Goal: Complete application form: Complete application form

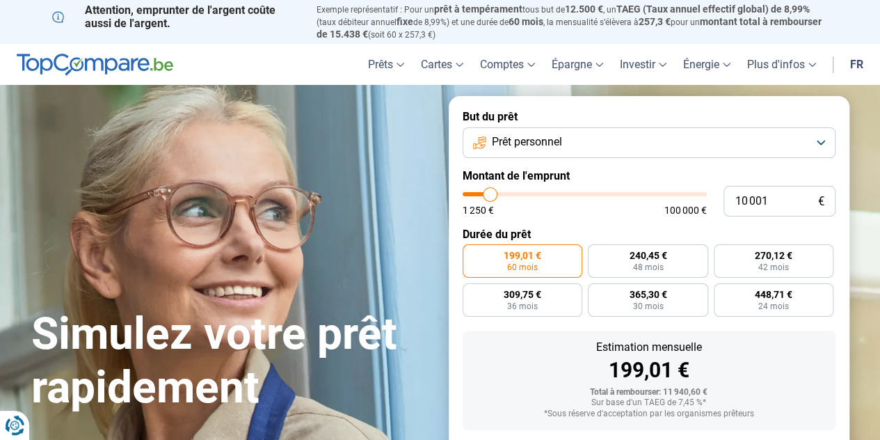
type input "35 250"
type input "35250"
click at [548, 195] on input "range" at bounding box center [584, 194] width 244 height 4
radio input "false"
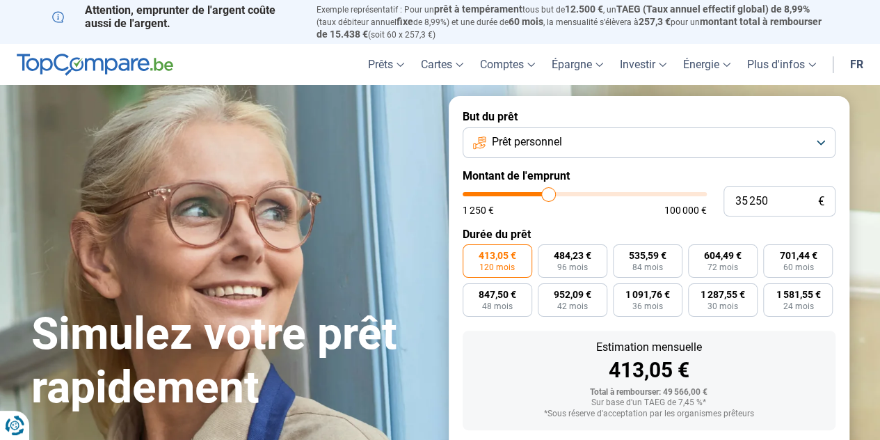
scroll to position [74, 0]
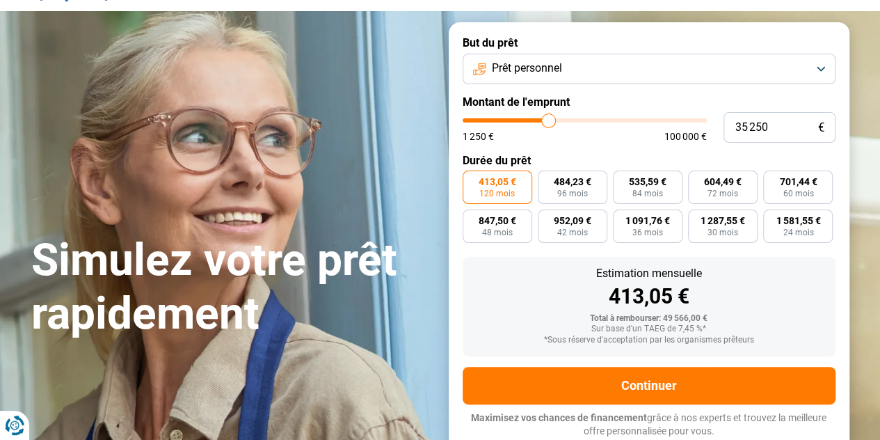
click at [548, 194] on label "484,23 € 96 mois" at bounding box center [573, 186] width 70 height 33
click at [547, 179] on input "484,23 € 96 mois" at bounding box center [542, 174] width 9 height 9
radio input "true"
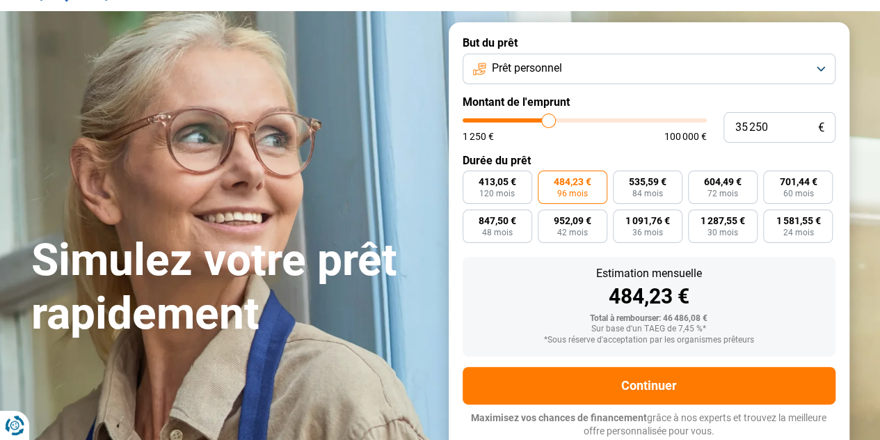
type input "35 500"
type input "35500"
type input "36 250"
type input "36250"
type input "38 000"
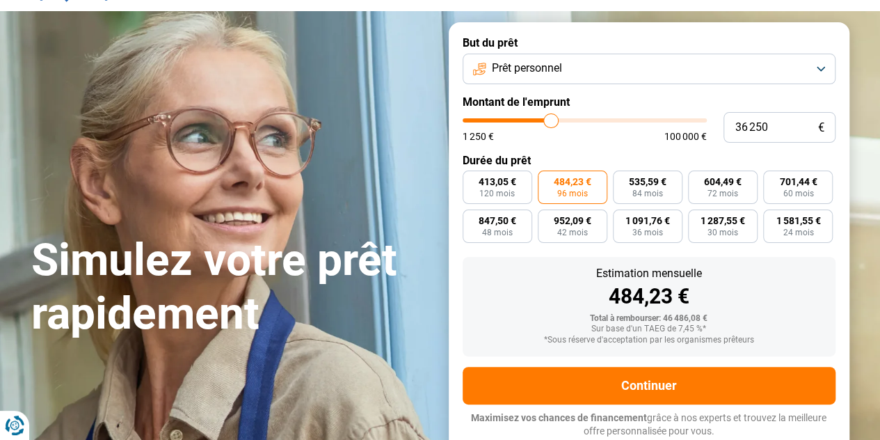
type input "38000"
type input "40 500"
type input "40500"
type input "41 500"
type input "41500"
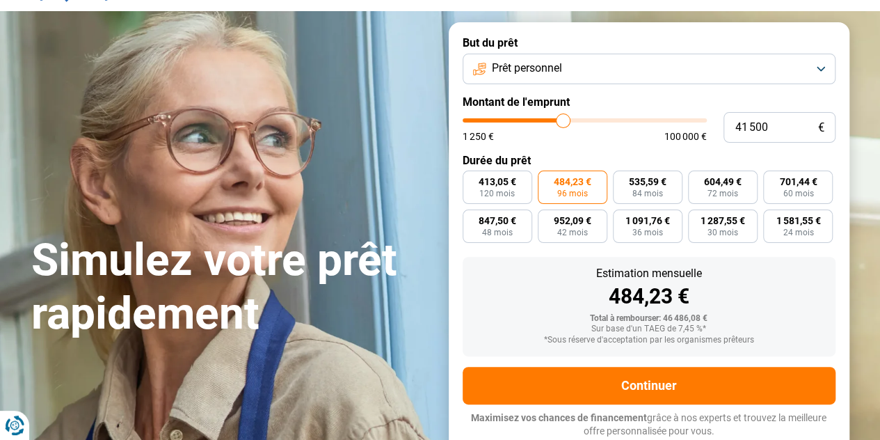
type input "41 750"
type input "41750"
type input "42 000"
type input "42000"
type input "42 250"
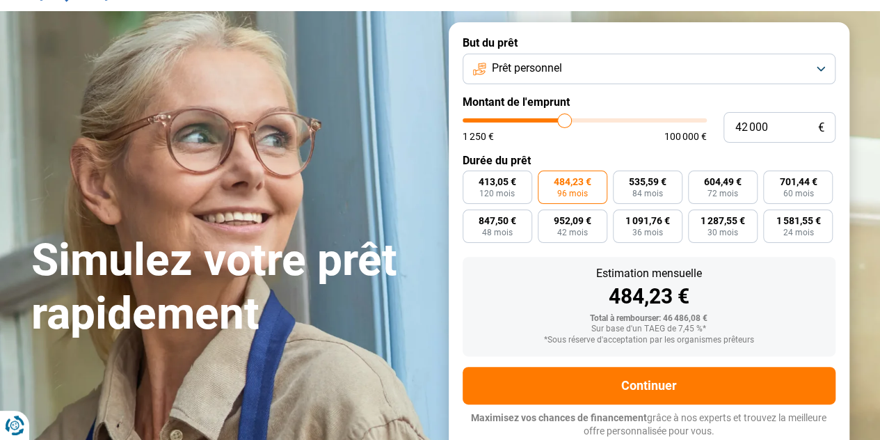
type input "42250"
type input "42 500"
type input "42500"
type input "42 750"
type input "42750"
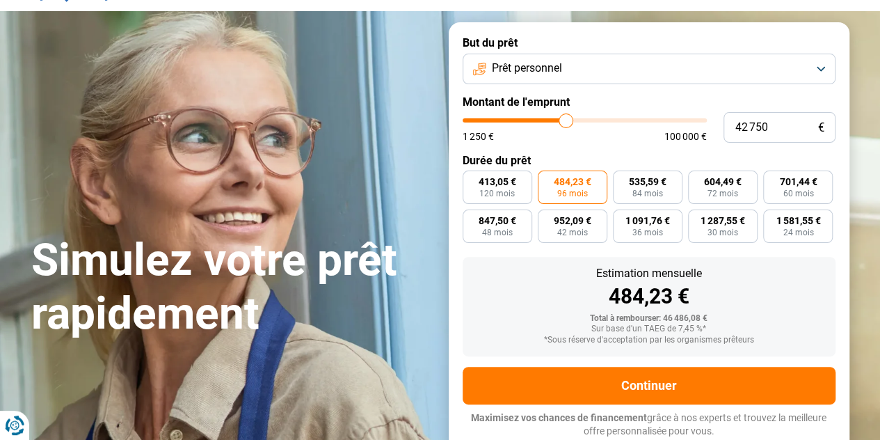
type input "43 000"
type input "43000"
type input "43 250"
type input "43250"
type input "43 750"
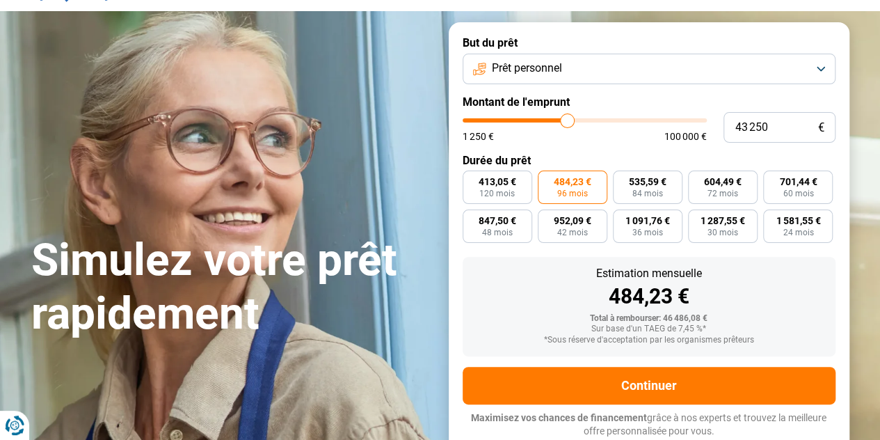
type input "43750"
type input "44 000"
type input "44000"
type input "44 500"
type input "44500"
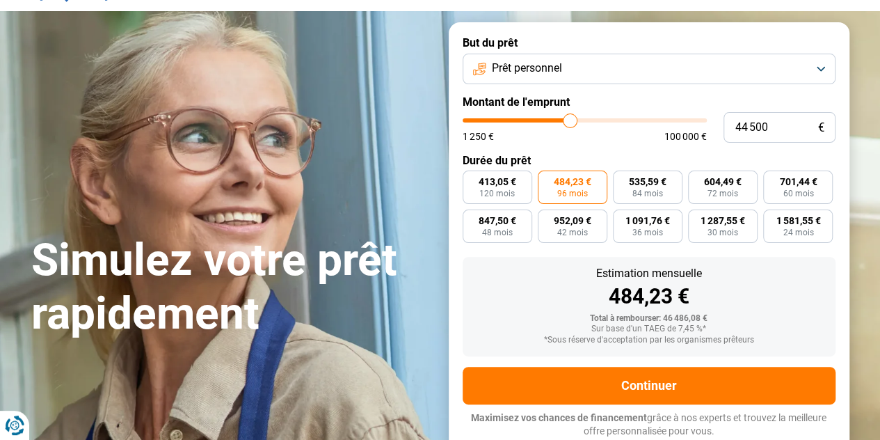
type input "45 000"
type input "45000"
type input "45 500"
type input "45500"
type input "46 000"
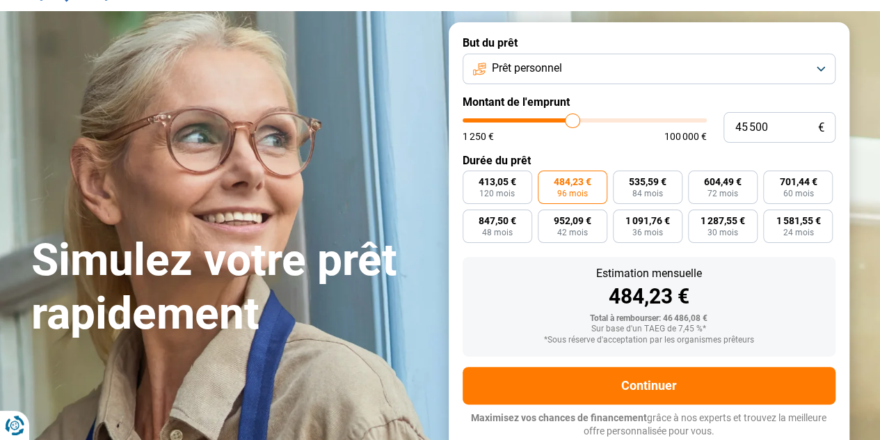
type input "46000"
type input "46 500"
type input "46500"
type input "46 750"
type input "46750"
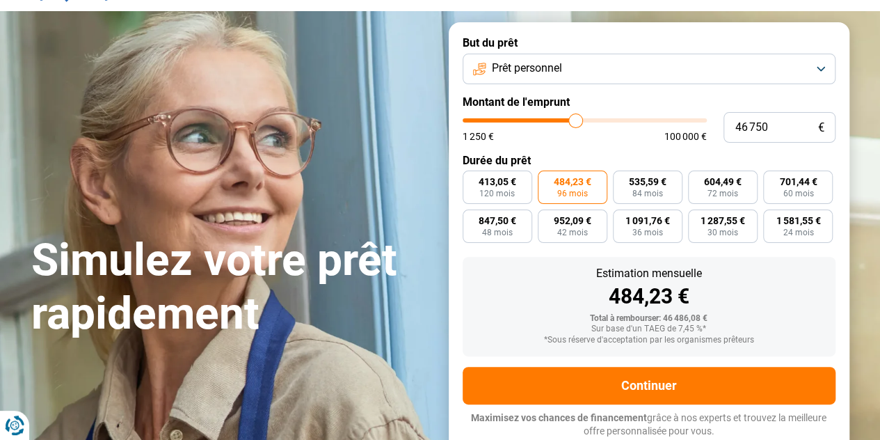
type input "47 250"
type input "47250"
type input "47 750"
type input "47750"
type input "48 000"
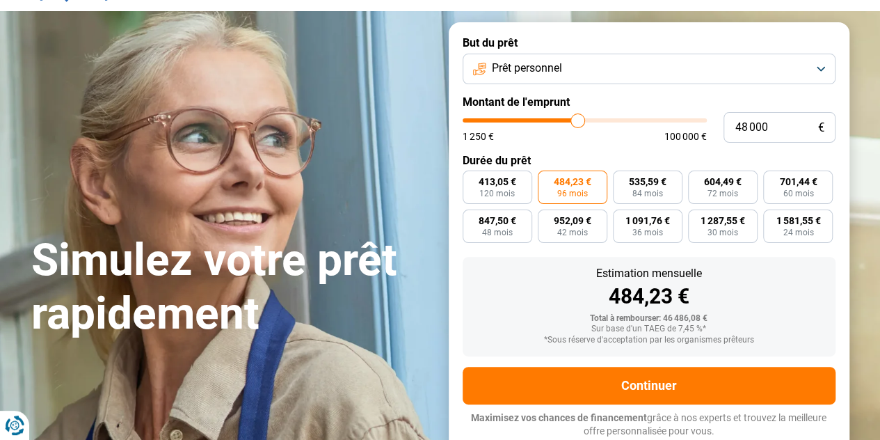
type input "48000"
type input "48 250"
type input "48250"
type input "48 500"
type input "48500"
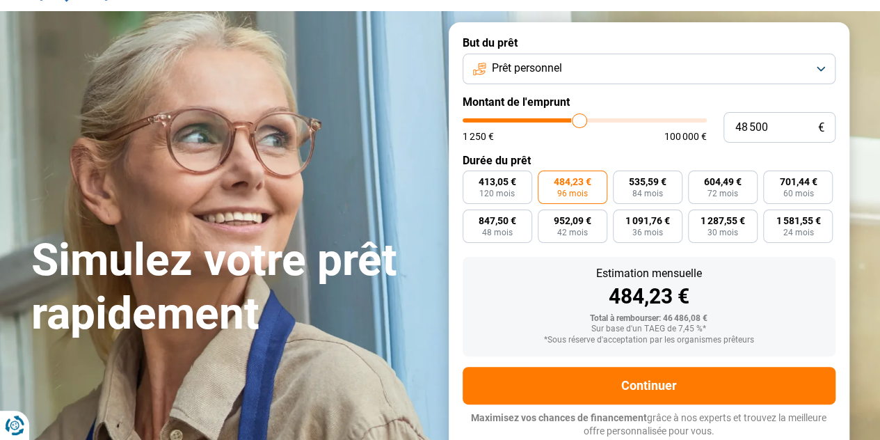
type input "48 750"
type input "48750"
type input "49 000"
type input "49000"
type input "49 500"
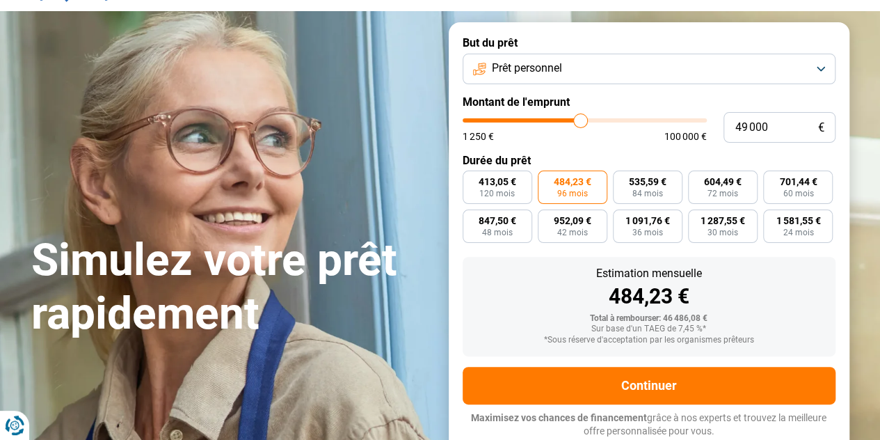
type input "49500"
type input "49 750"
type input "49750"
type input "50 000"
type input "50000"
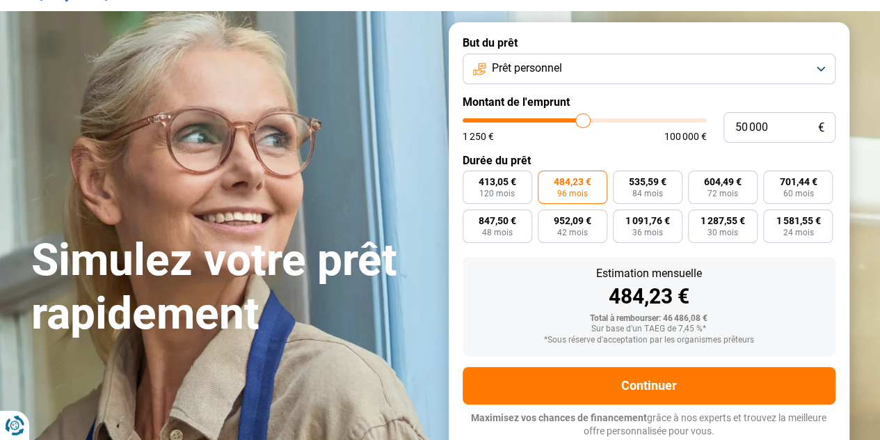
type input "50 250"
type input "50250"
type input "50 500"
type input "50500"
type input "50 750"
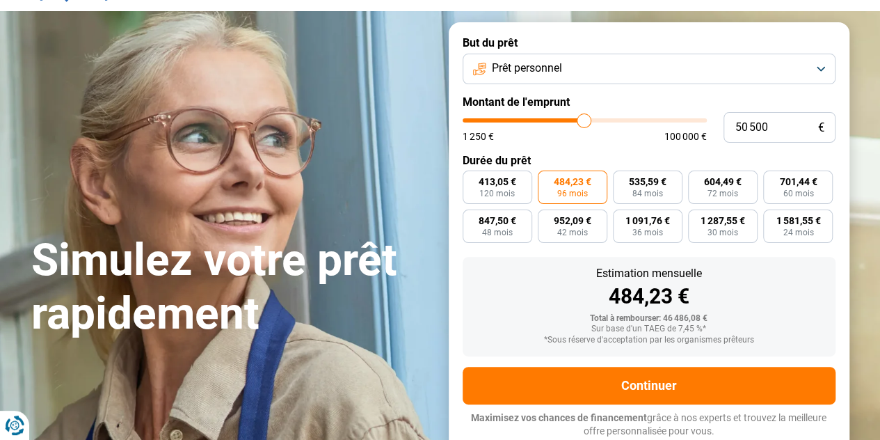
type input "50750"
type input "51 000"
type input "51000"
type input "51 250"
type input "51250"
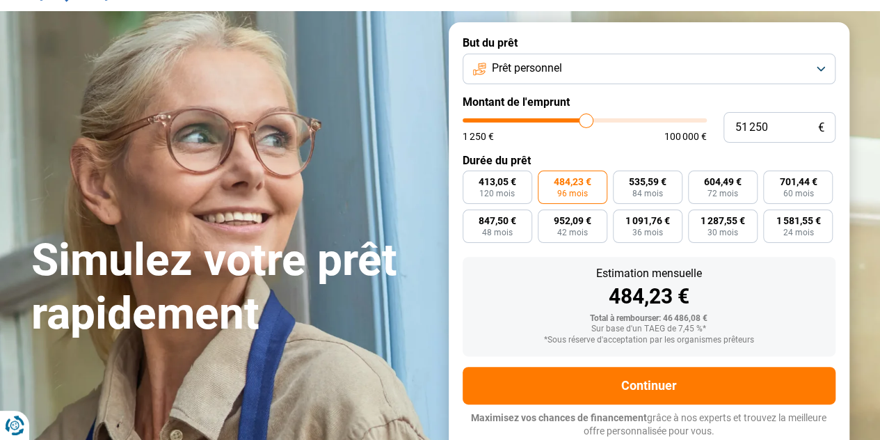
type input "51 750"
type input "51750"
type input "52 000"
type input "52000"
type input "51 750"
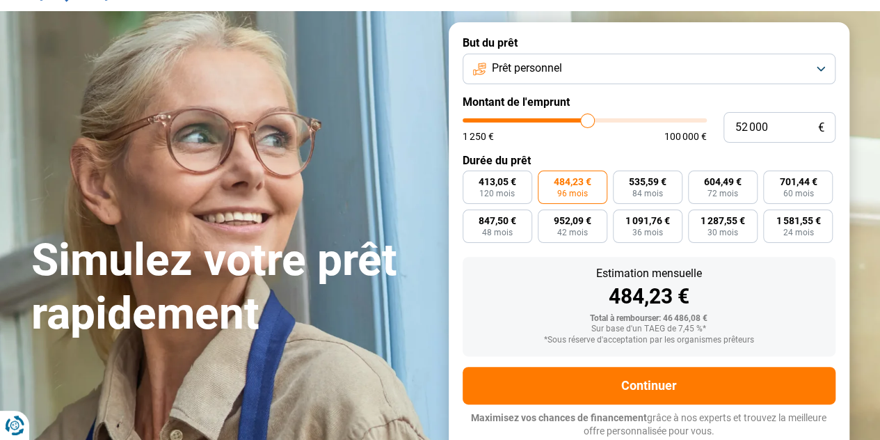
type input "51750"
type input "51 500"
type input "51500"
type input "51 250"
type input "51250"
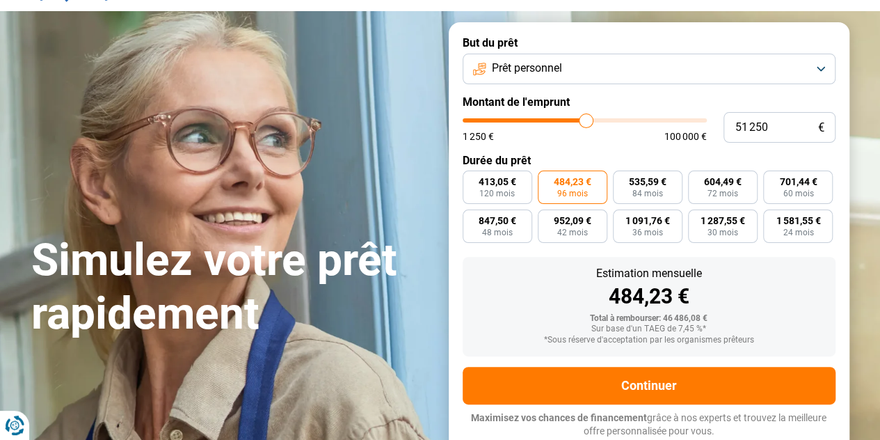
type input "51 000"
type input "51000"
type input "50 750"
type input "50750"
type input "50 500"
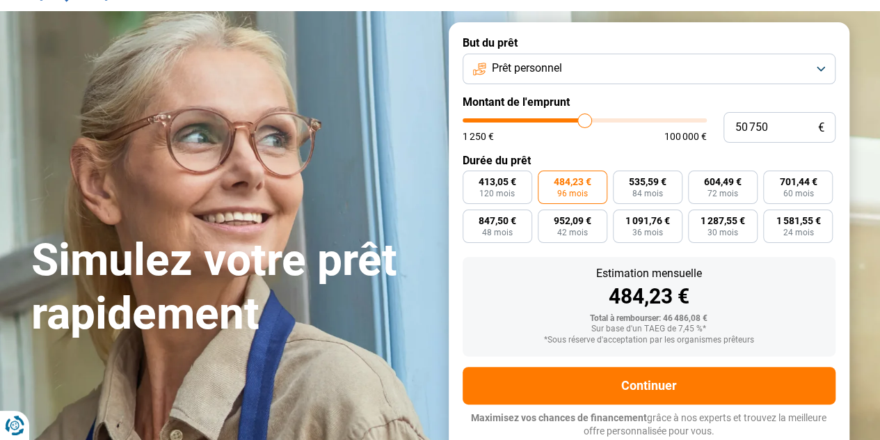
type input "50500"
type input "50 250"
type input "50250"
type input "50 000"
type input "50000"
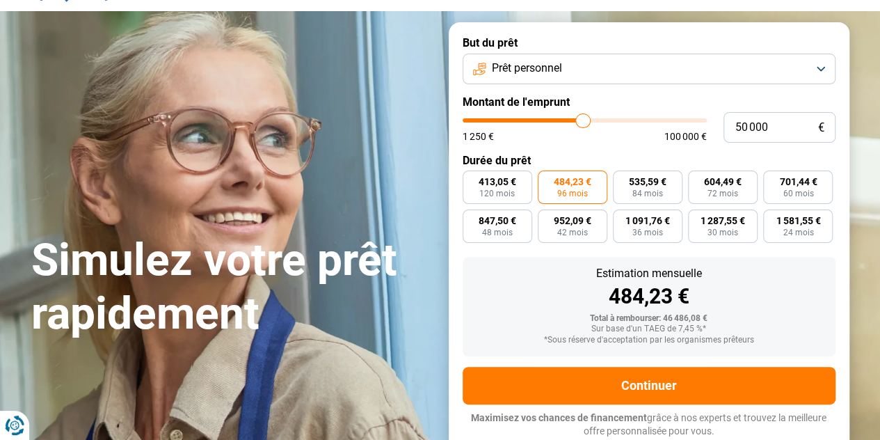
type input "49 750"
type input "49750"
type input "49 500"
type input "49500"
type input "49 250"
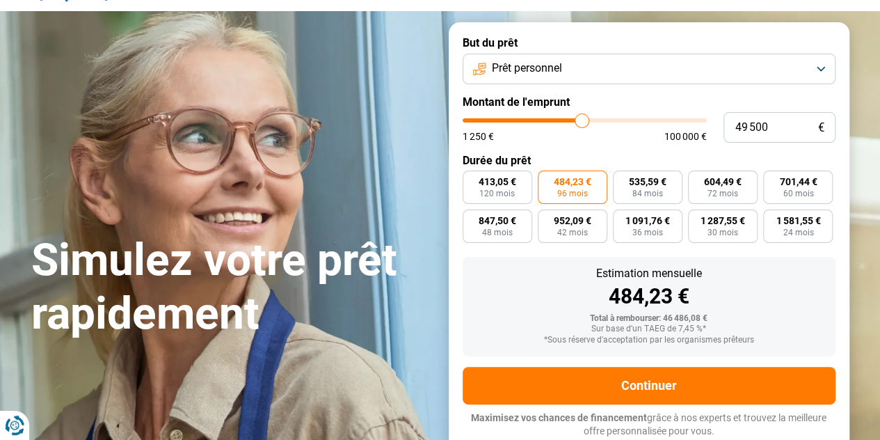
type input "49250"
type input "48 750"
type input "48750"
type input "48 500"
type input "48500"
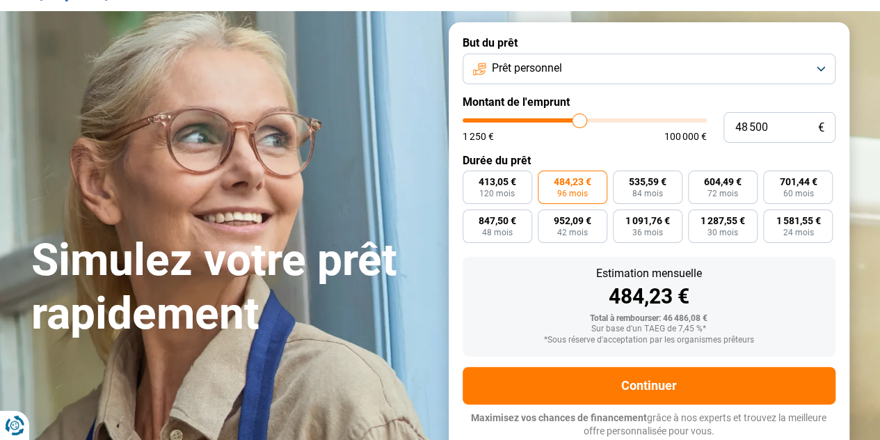
type input "48 250"
type input "48250"
type input "48 000"
type input "48000"
type input "47 750"
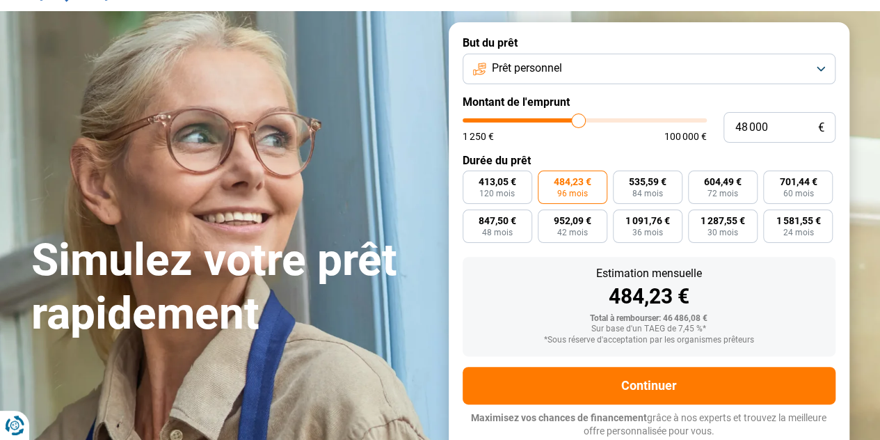
type input "47750"
type input "47 500"
type input "47500"
type input "47 250"
type input "47250"
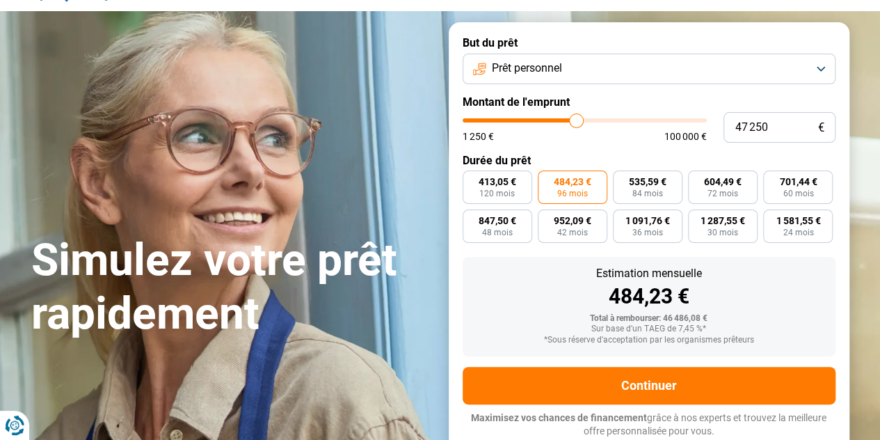
type input "47 000"
type input "47000"
type input "46 750"
type input "46750"
type input "46 500"
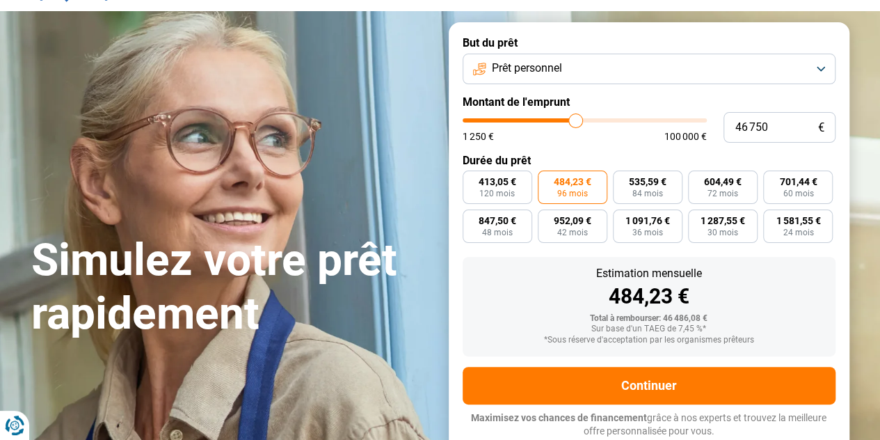
type input "46500"
type input "46 250"
type input "46250"
type input "46 000"
type input "46000"
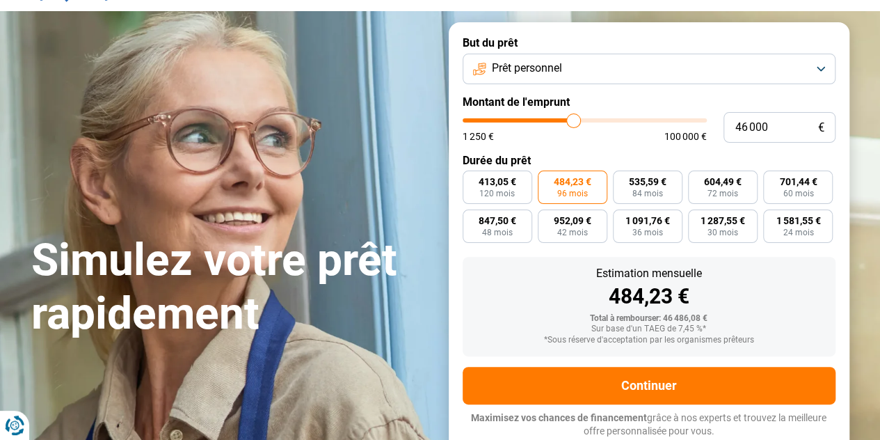
type input "45 750"
type input "45750"
type input "45 500"
type input "45500"
type input "45 250"
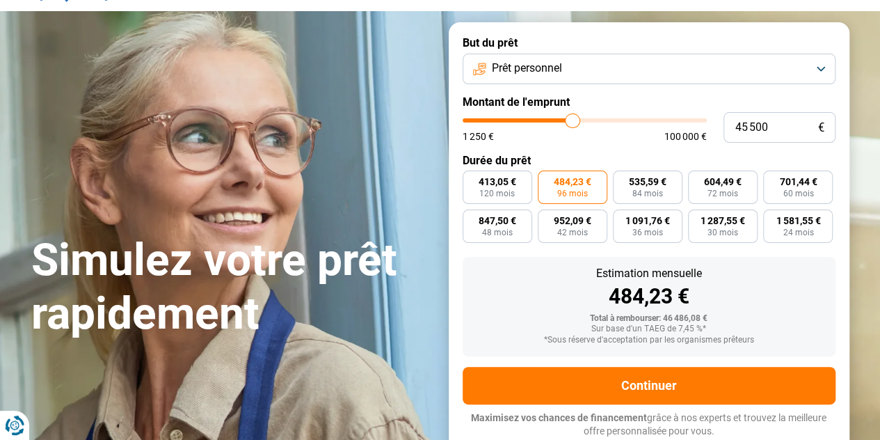
type input "45250"
type input "45 000"
type input "45000"
type input "44 750"
type input "44750"
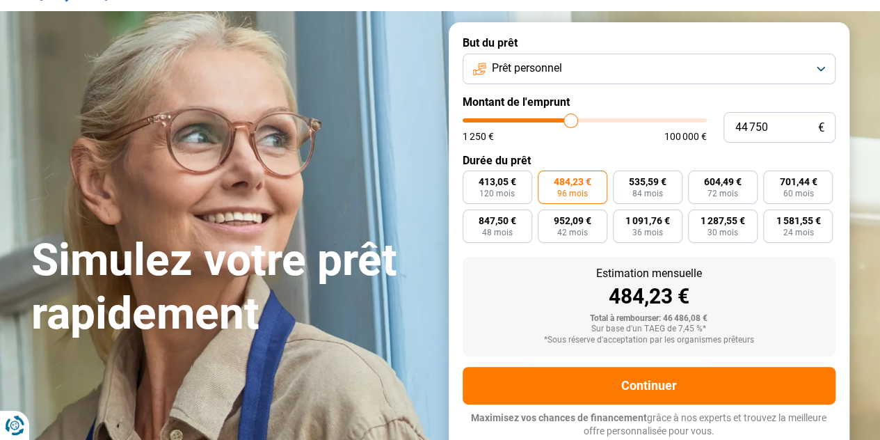
type input "44 500"
type input "44500"
type input "44 250"
type input "44250"
type input "43 750"
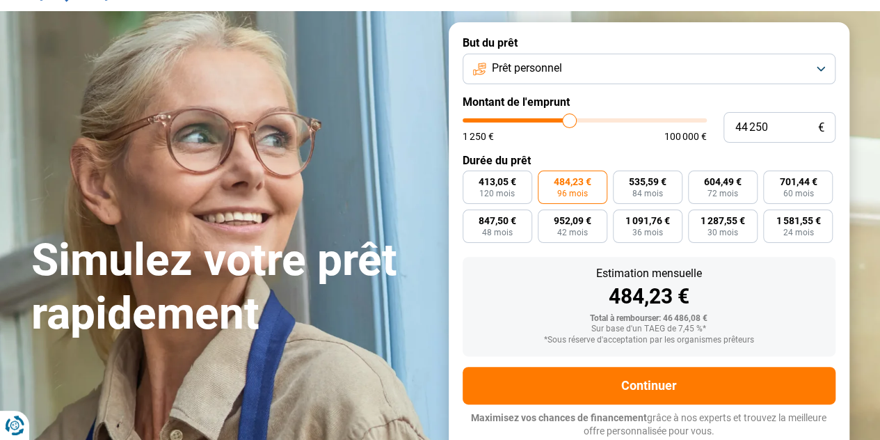
type input "43750"
type input "43 500"
type input "43500"
type input "43 250"
type input "43250"
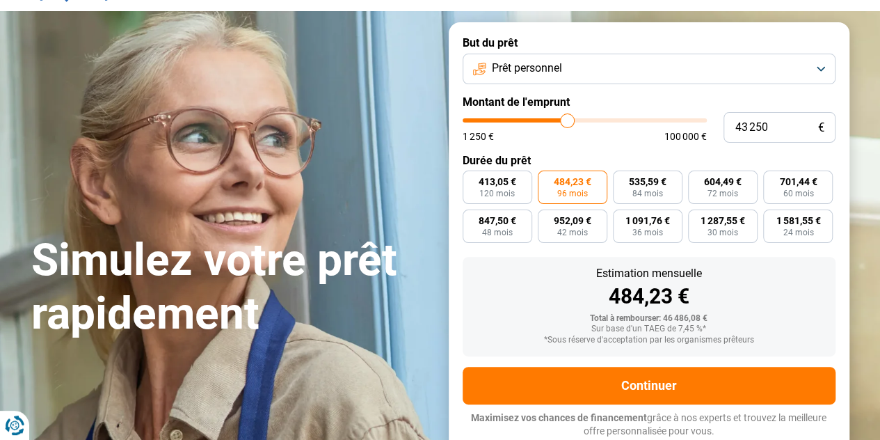
type input "43 000"
type input "43000"
type input "42 750"
type input "42750"
type input "42 500"
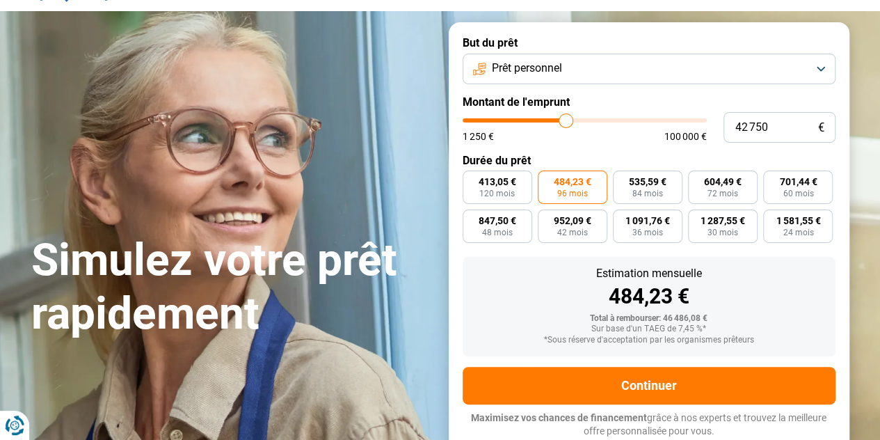
type input "42500"
type input "42 250"
type input "42250"
type input "42 000"
type input "42000"
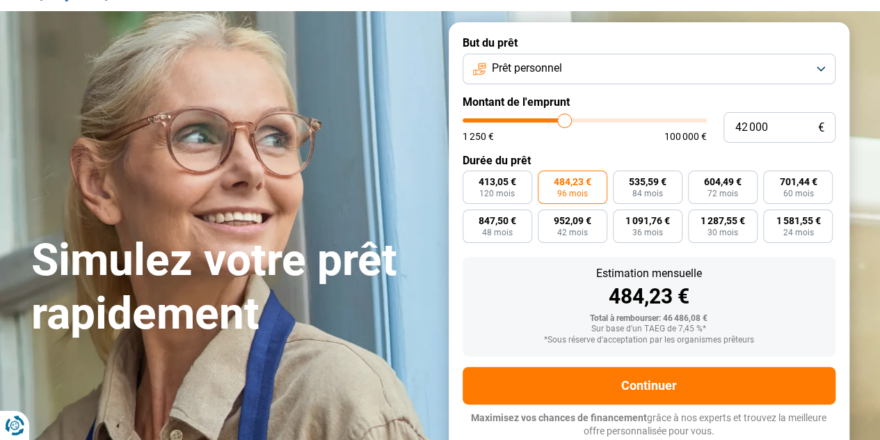
type input "41 750"
type input "41750"
type input "41 500"
type input "41500"
type input "41 250"
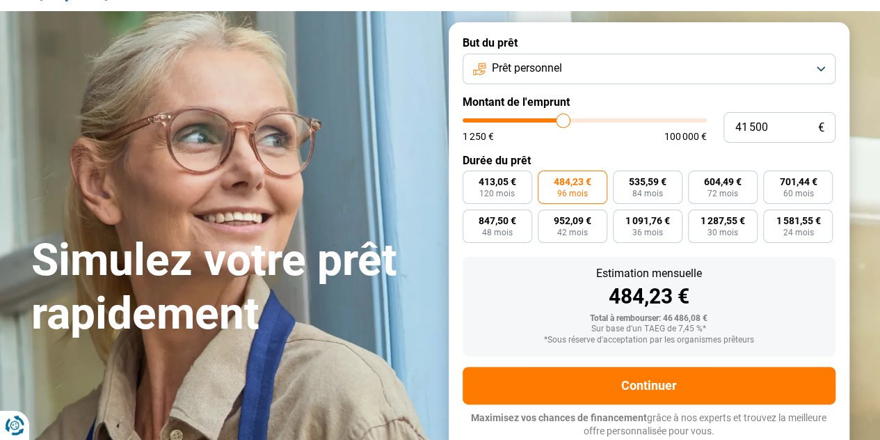
type input "41250"
type input "41 000"
type input "41000"
type input "40 750"
type input "40750"
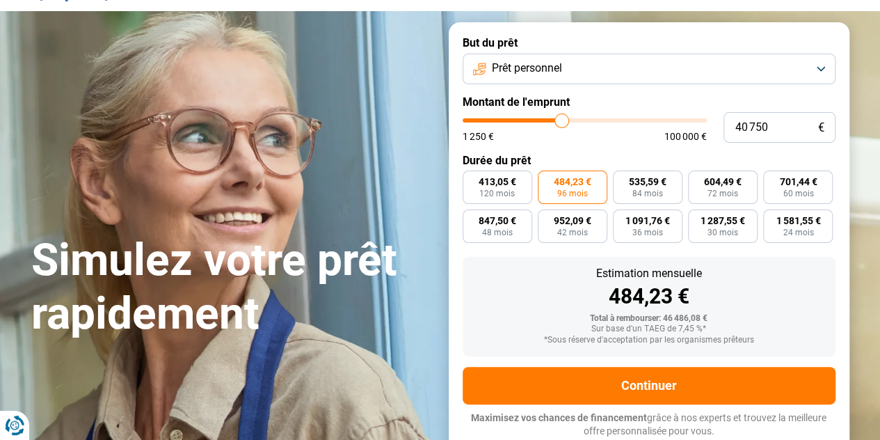
type input "40 500"
type input "40500"
type input "40 250"
type input "40250"
type input "39 500"
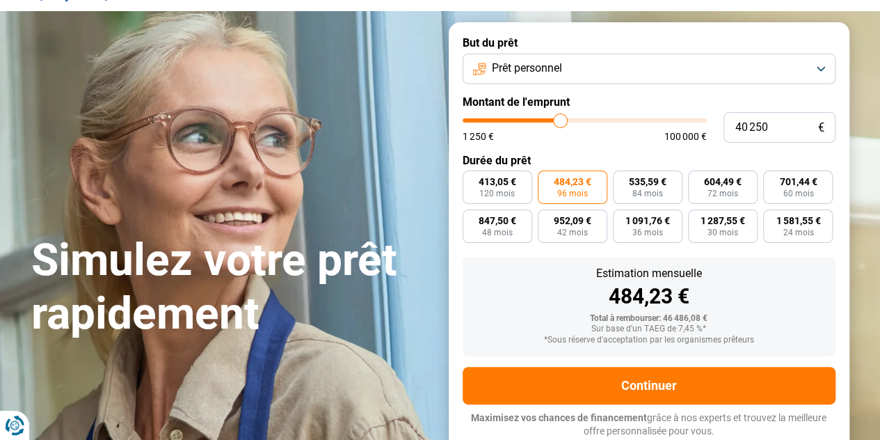
type input "39500"
type input "39 250"
type input "39250"
type input "38 750"
type input "38750"
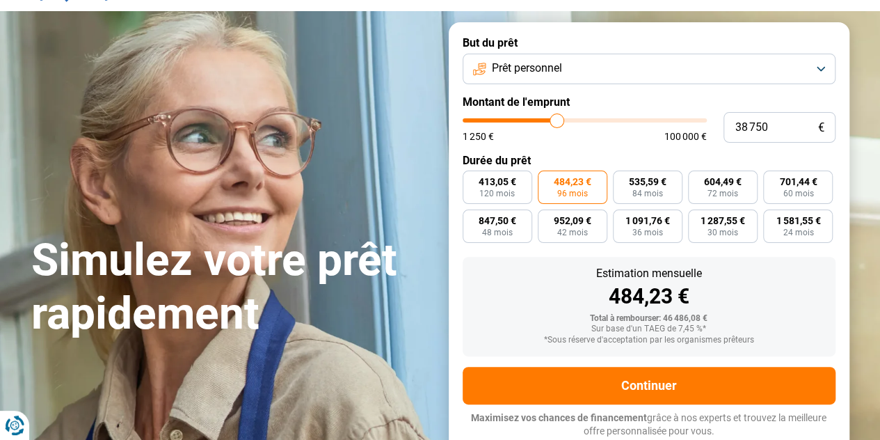
type input "38 500"
type input "38500"
type input "39 000"
type input "39000"
type input "39 250"
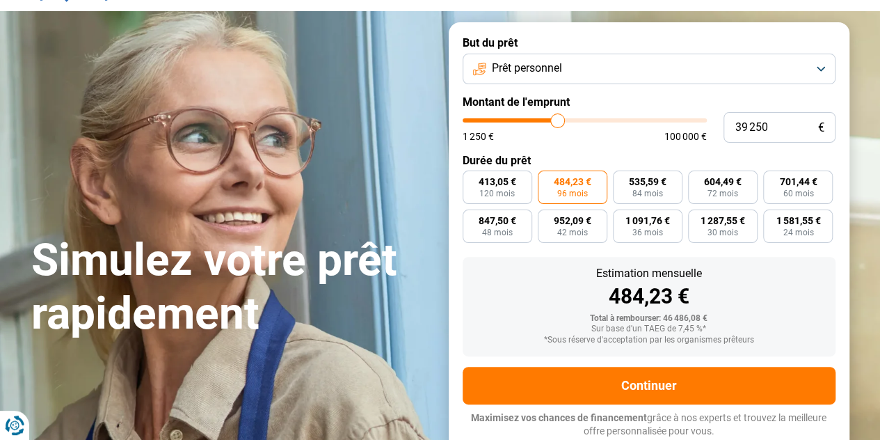
type input "39250"
type input "39 500"
type input "39500"
type input "39 750"
type input "39750"
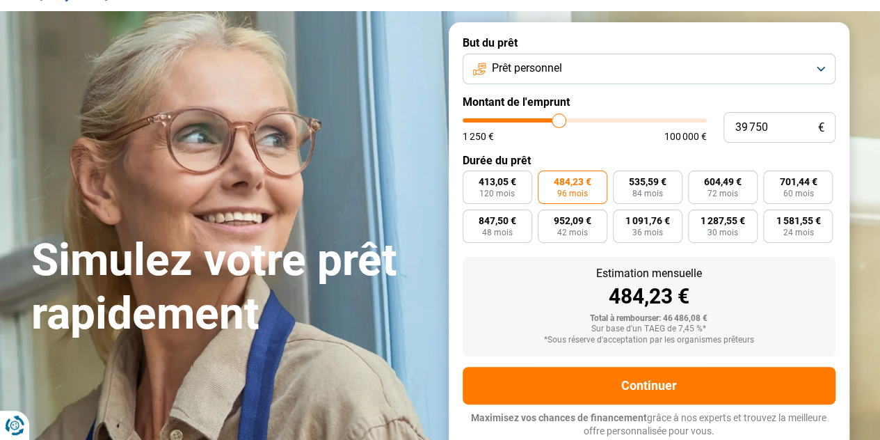
type input "40 000"
type input "40000"
type input "40 250"
type input "40250"
type input "40 500"
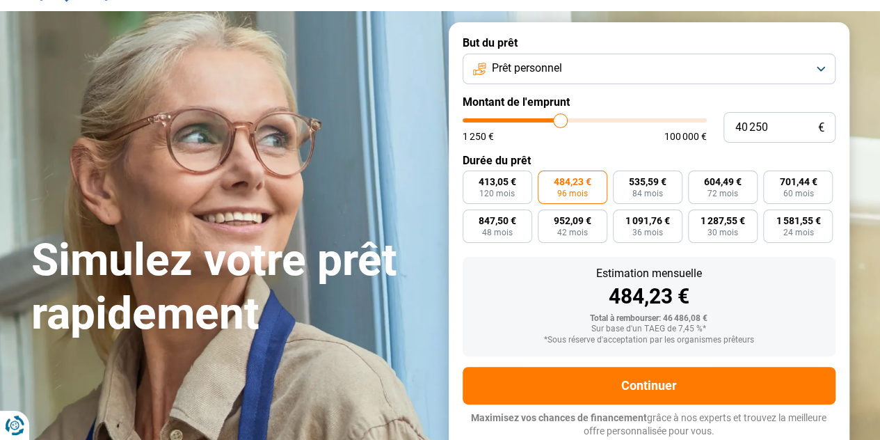
type input "40500"
type input "40 750"
type input "40750"
type input "40 500"
type input "40500"
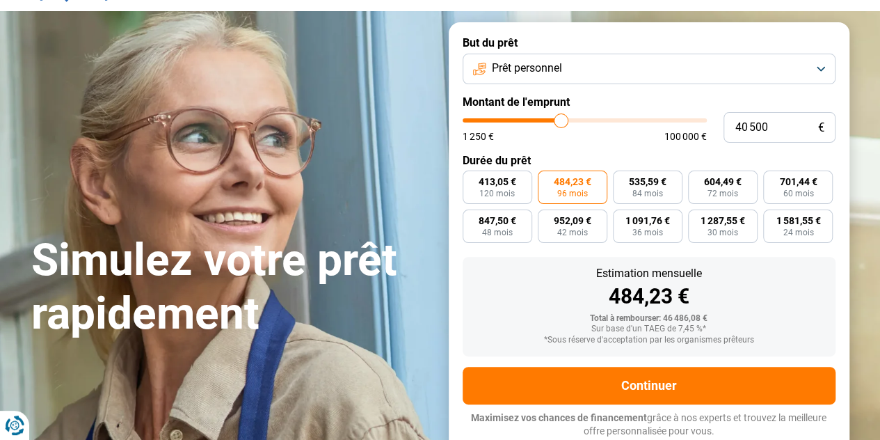
type input "40 250"
type input "40250"
type input "40 000"
drag, startPoint x: 549, startPoint y: 124, endPoint x: 559, endPoint y: 130, distance: 11.6
type input "40000"
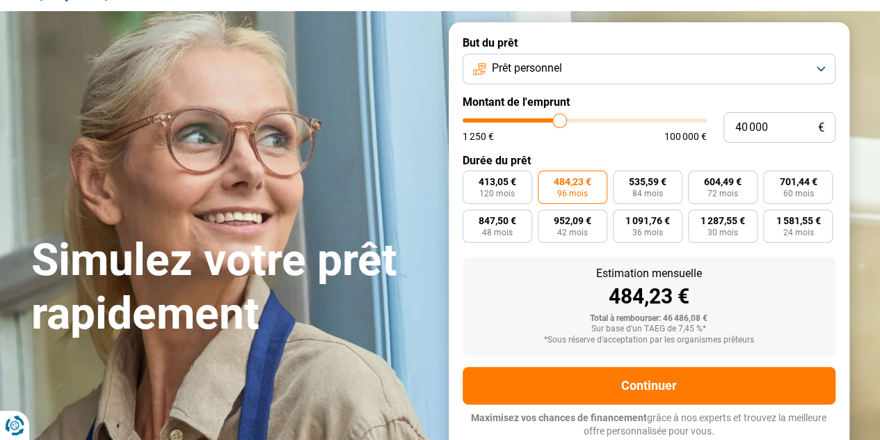
click at [559, 122] on input "range" at bounding box center [584, 120] width 244 height 4
radio input "true"
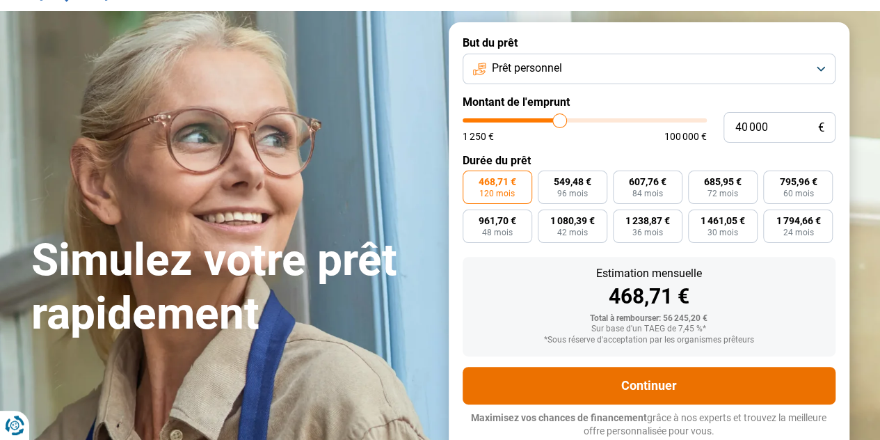
click at [590, 389] on button "Continuer" at bounding box center [648, 386] width 373 height 38
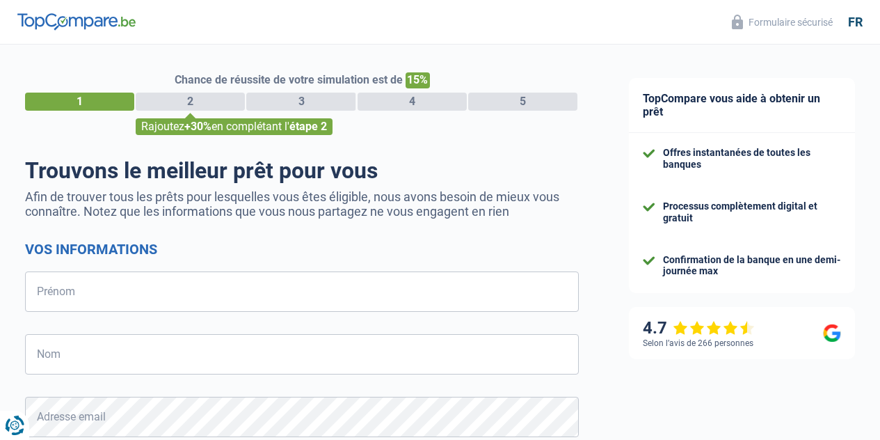
select select "32"
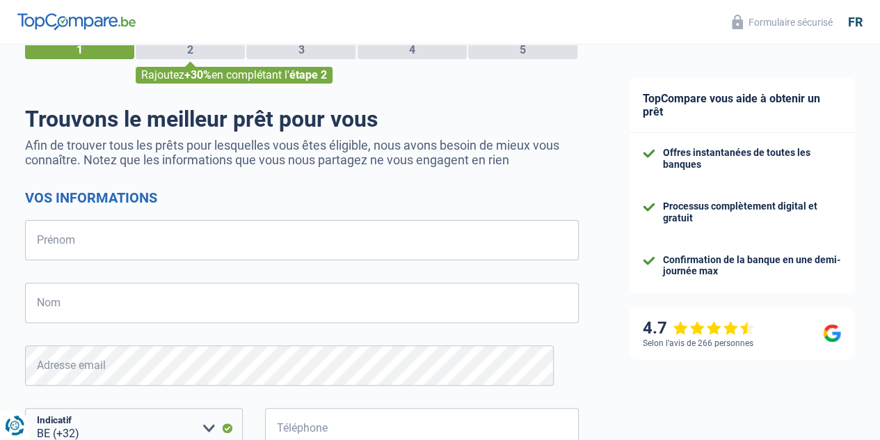
scroll to position [51, 0]
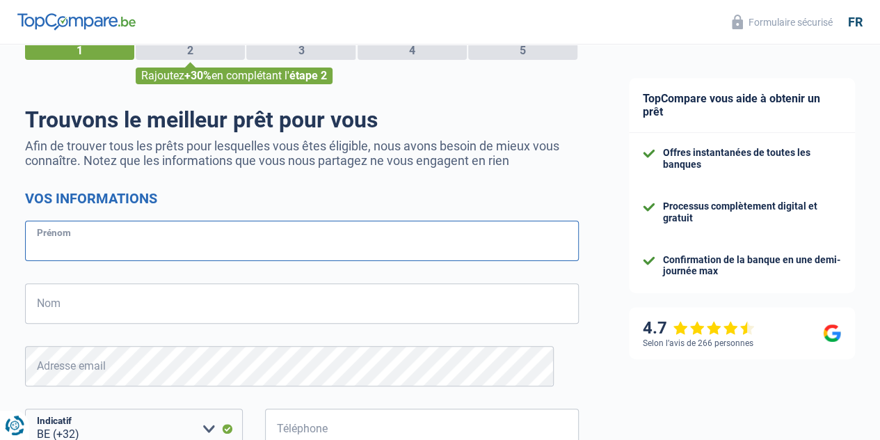
click at [359, 239] on input "Prénom" at bounding box center [302, 240] width 554 height 40
type input "[GEOGRAPHIC_DATA]"
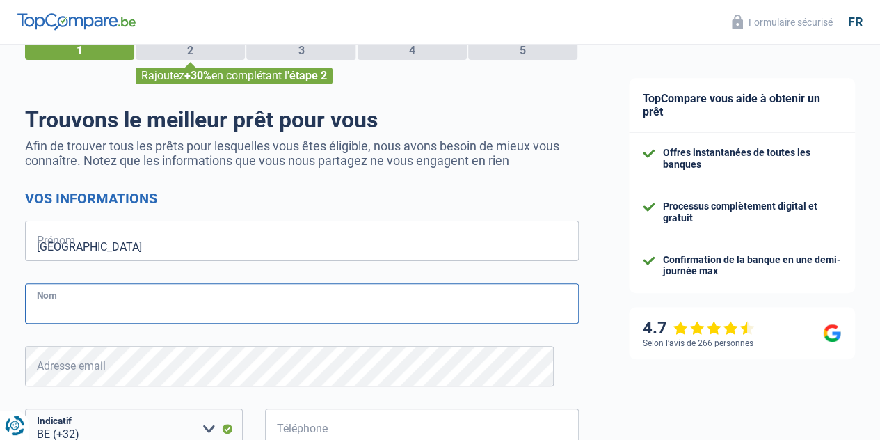
type input "PURNELLE"
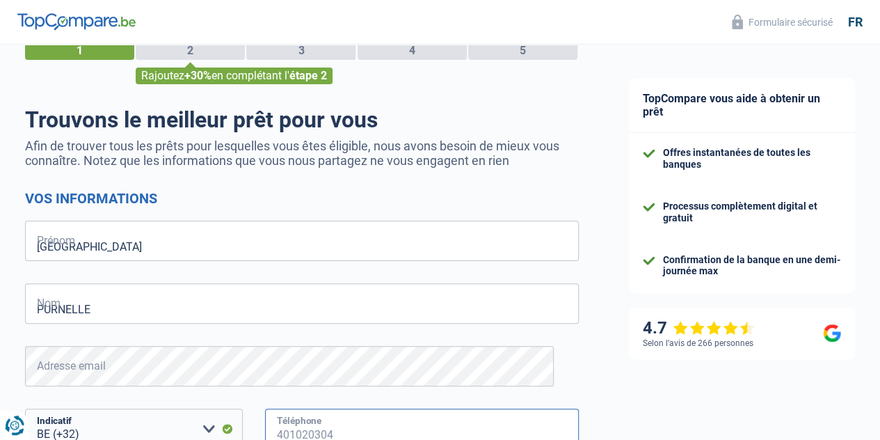
type input "492074961"
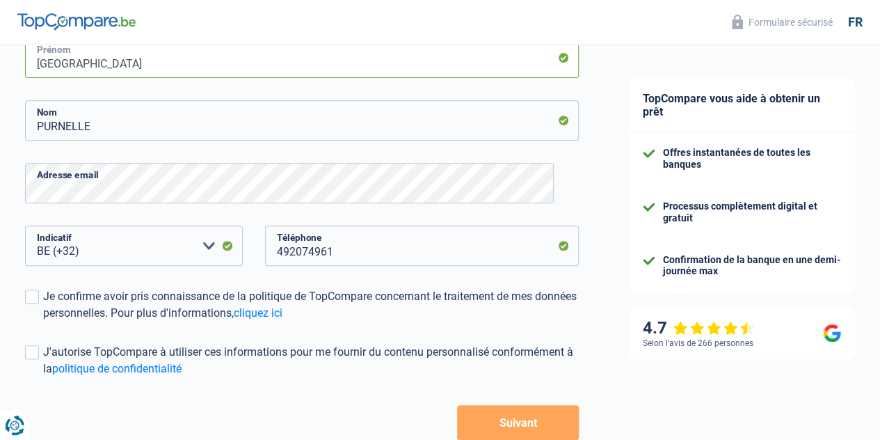
scroll to position [234, 0]
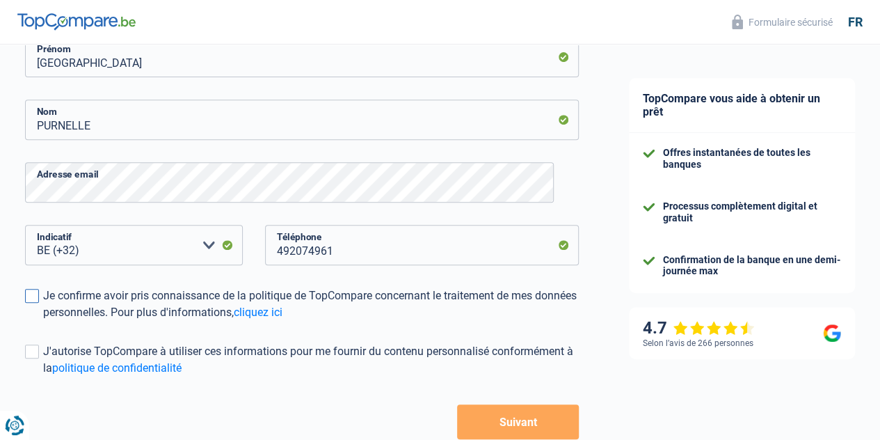
click at [39, 298] on span at bounding box center [32, 296] width 14 height 14
click at [43, 321] on input "Je confirme avoir pris connaissance de la politique de TopCompare concernant le…" at bounding box center [43, 321] width 0 height 0
click at [35, 348] on div "Chance de réussite de votre simulation est de 15% 1 2 3 4 5 Rajoutez +30% en co…" at bounding box center [302, 157] width 604 height 705
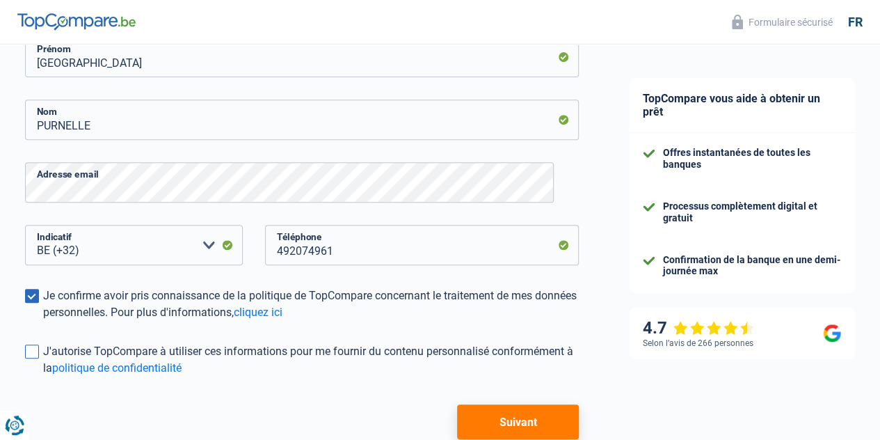
click at [39, 352] on span at bounding box center [32, 351] width 14 height 14
click at [43, 376] on input "J'autorise TopCompare à utiliser ces informations pour me fournir du contenu pe…" at bounding box center [43, 376] width 0 height 0
click at [492, 417] on button "Suivant" at bounding box center [518, 421] width 122 height 35
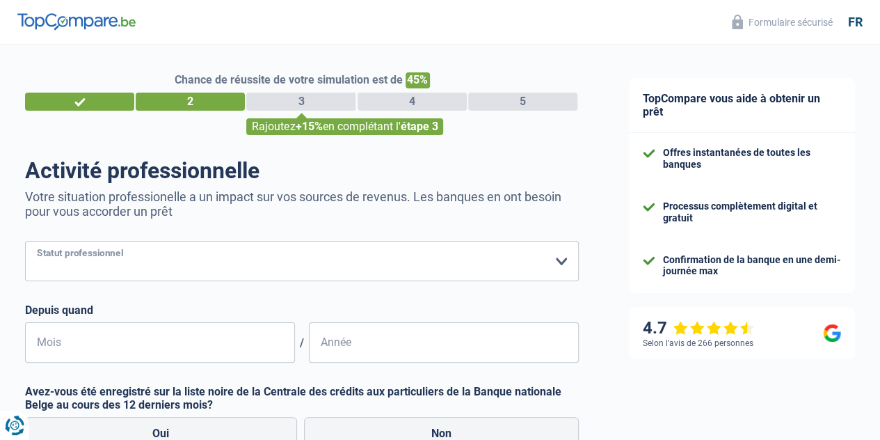
click at [392, 264] on select "Ouvrier Employé privé Employé public Invalide Indépendant Pensionné Chômeur Mut…" at bounding box center [302, 261] width 554 height 40
select select "unemployed"
click at [37, 242] on select "Ouvrier Employé privé Employé public Invalide Indépendant Pensionné Chômeur Mut…" at bounding box center [302, 261] width 554 height 40
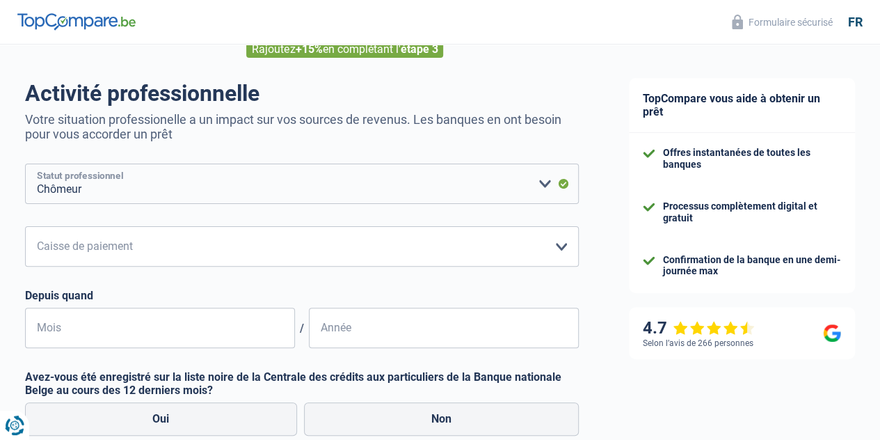
scroll to position [88, 0]
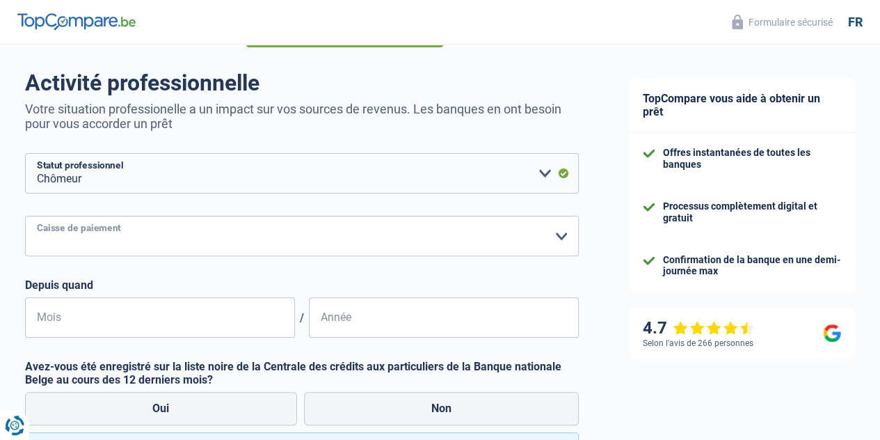
click at [136, 236] on select "CAPAC FGTB CSC CGSLB Autre [PERSON_NAME] sélectionner une option" at bounding box center [302, 236] width 554 height 40
select select "fgtb"
click at [37, 217] on select "CAPAC FGTB CSC CGSLB Autre [PERSON_NAME] sélectionner une option" at bounding box center [302, 236] width 554 height 40
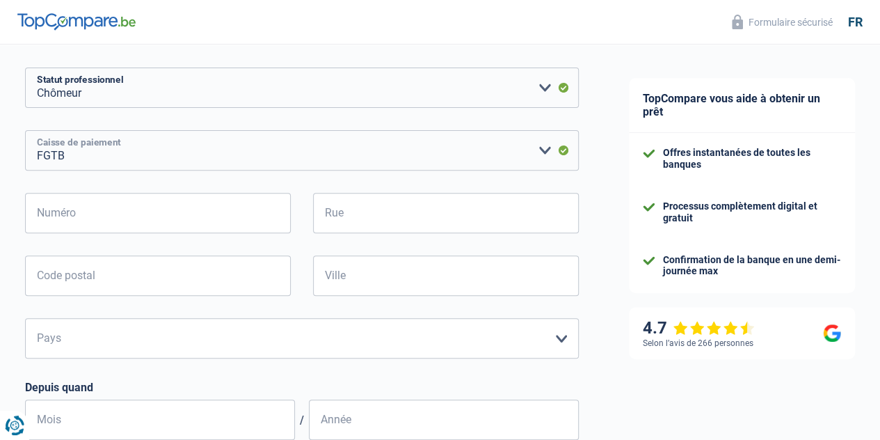
scroll to position [174, 0]
click at [122, 216] on input "Numéro" at bounding box center [158, 212] width 266 height 40
type input "66"
type input "[STREET_ADDRESS]"
type input "4000"
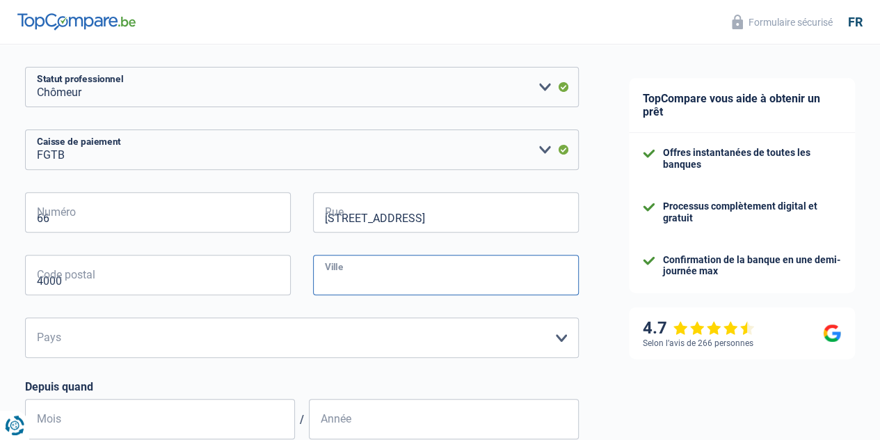
type input "[GEOGRAPHIC_DATA]"
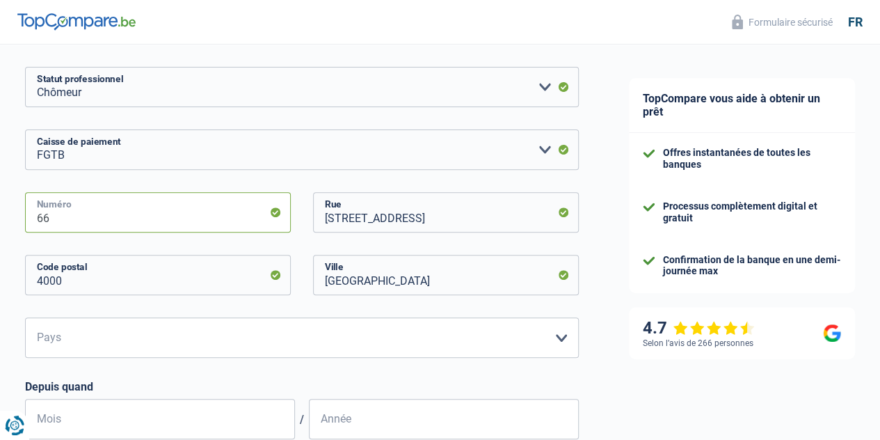
scroll to position [267, 0]
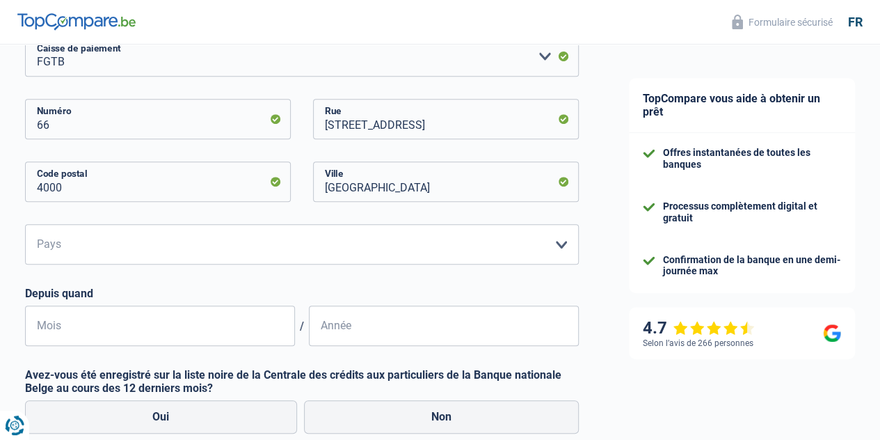
click at [143, 266] on div "CAPAC FGTB CSC CGSLB Autre [PERSON_NAME] sélectionner une option Caisse de paie…" at bounding box center [302, 190] width 554 height 309
click at [147, 238] on select "Belgique Luxembourg Veuillez sélectionner une option" at bounding box center [302, 244] width 554 height 40
select select "BE"
click at [37, 225] on select "Belgique Luxembourg Veuillez sélectionner une option" at bounding box center [302, 244] width 554 height 40
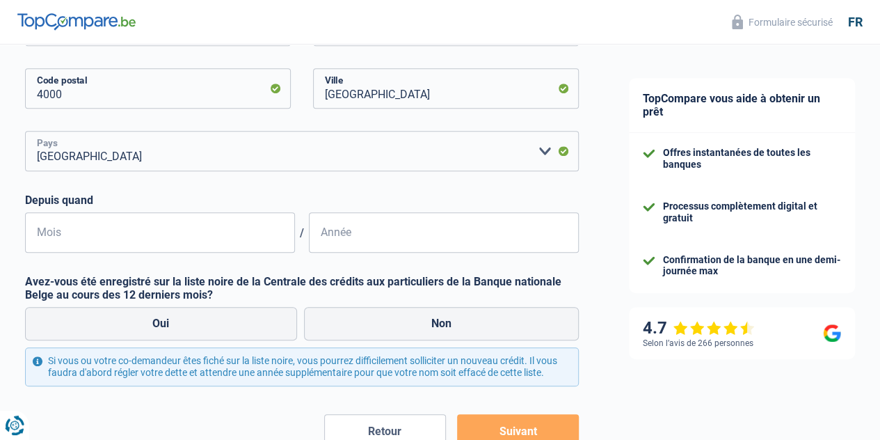
scroll to position [362, 0]
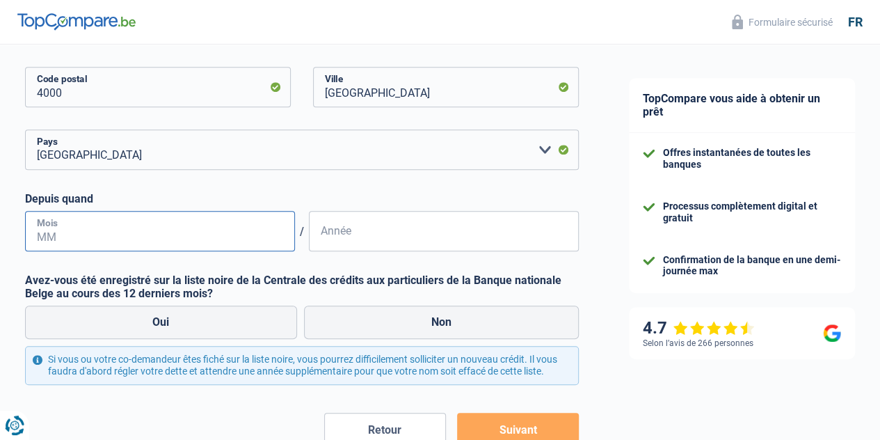
click at [150, 223] on input "Mois" at bounding box center [160, 231] width 270 height 40
click at [348, 322] on label "Non" at bounding box center [441, 321] width 275 height 33
click at [348, 322] on input "Non" at bounding box center [441, 321] width 275 height 33
radio input "true"
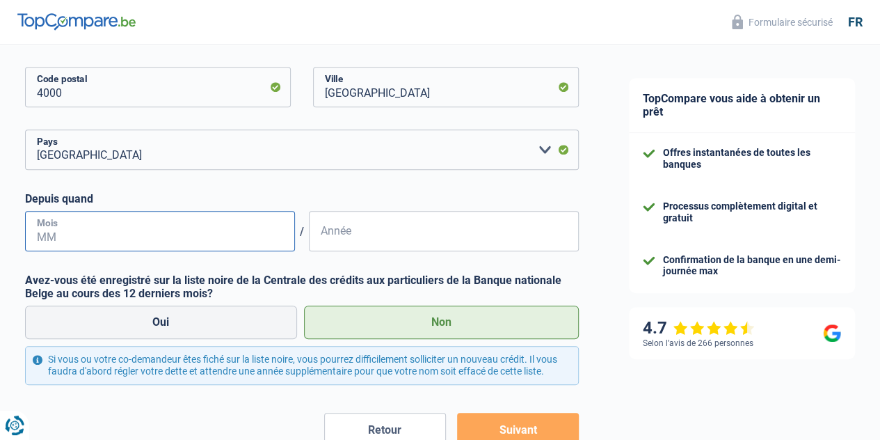
click at [220, 226] on input "Mois" at bounding box center [160, 231] width 270 height 40
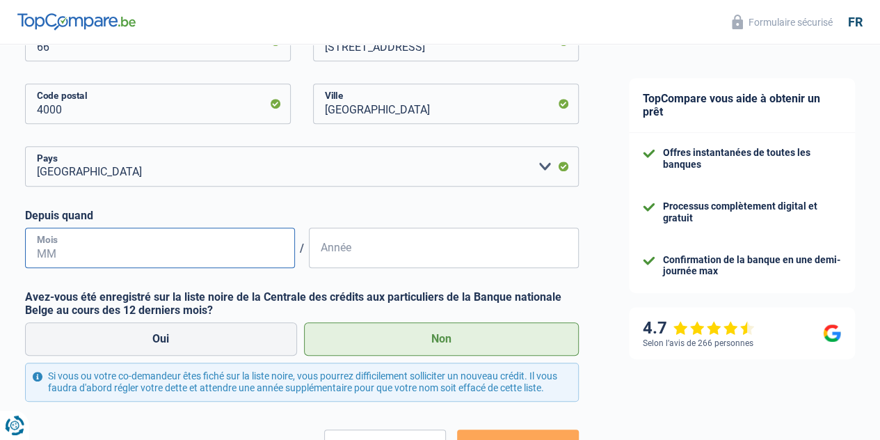
scroll to position [346, 0]
click at [214, 251] on input "Mois" at bounding box center [160, 247] width 270 height 40
type input "09"
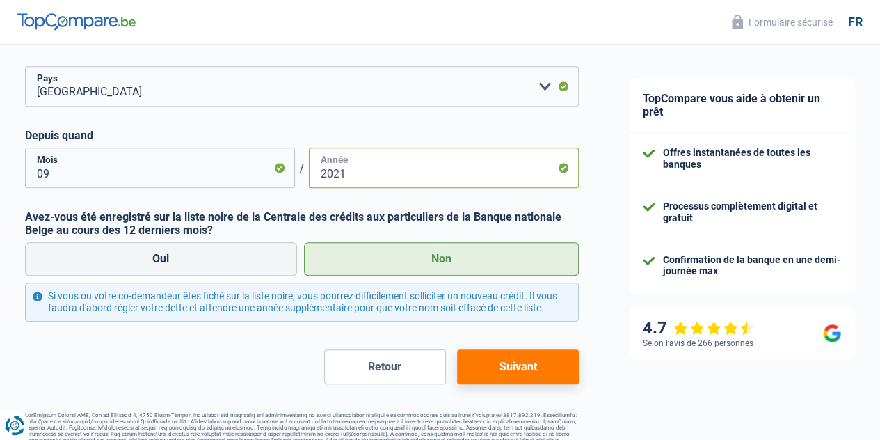
scroll to position [460, 0]
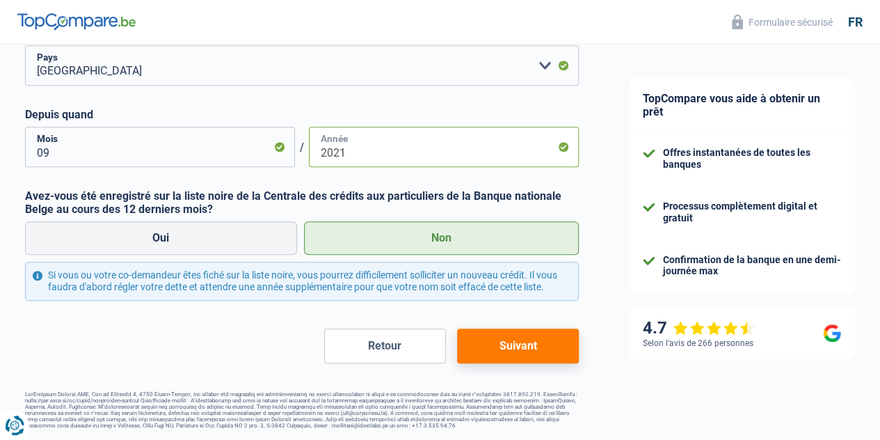
type input "2021"
click at [488, 343] on button "Suivant" at bounding box center [518, 345] width 122 height 35
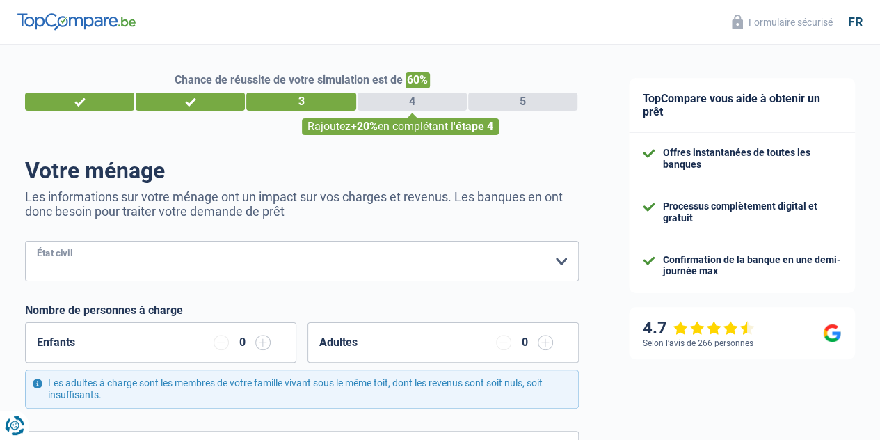
click at [460, 255] on select "[PERSON_NAME](e) Cohabitant(e) légal(e) Divorcé(e) Veuf(ve) Séparé (de fait) Ve…" at bounding box center [302, 261] width 554 height 40
select select "single"
click at [37, 242] on select "[PERSON_NAME](e) Cohabitant(e) légal(e) Divorcé(e) Veuf(ve) Séparé (de fait) Ve…" at bounding box center [302, 261] width 554 height 40
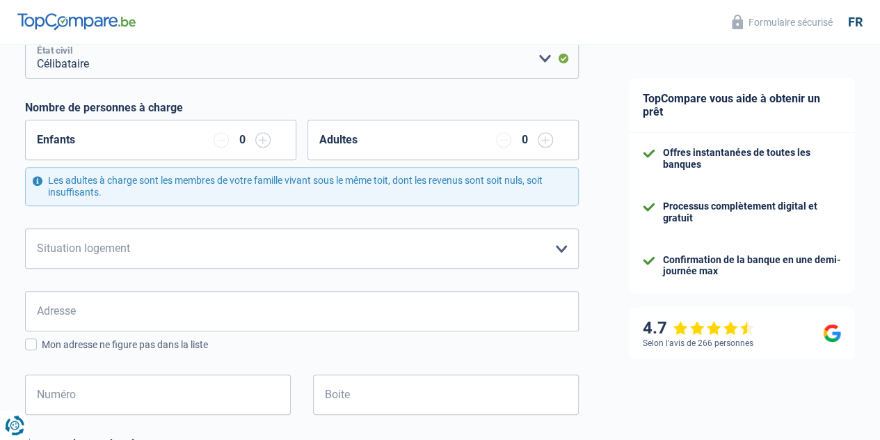
scroll to position [203, 0]
click at [423, 252] on select "Locataire Propriétaire avec prêt hypothécaire Propriétaire sans prêt hypothécai…" at bounding box center [302, 247] width 554 height 40
select select "rents"
click at [37, 227] on select "Locataire Propriétaire avec prêt hypothécaire Propriétaire sans prêt hypothécai…" at bounding box center [302, 247] width 554 height 40
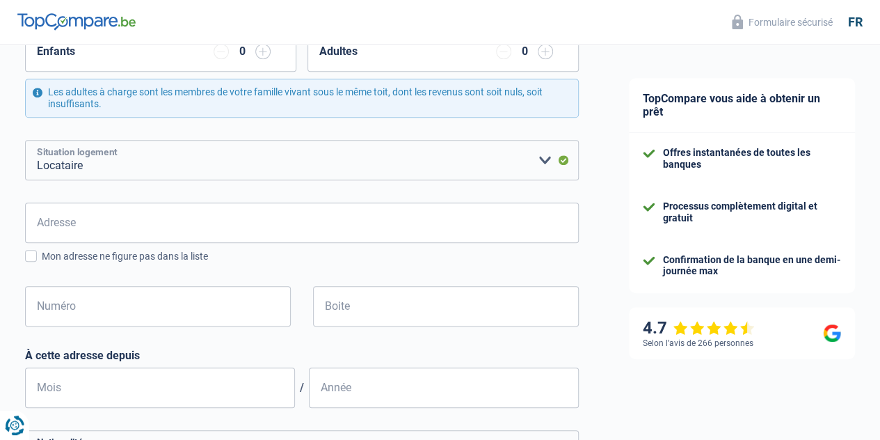
scroll to position [291, 0]
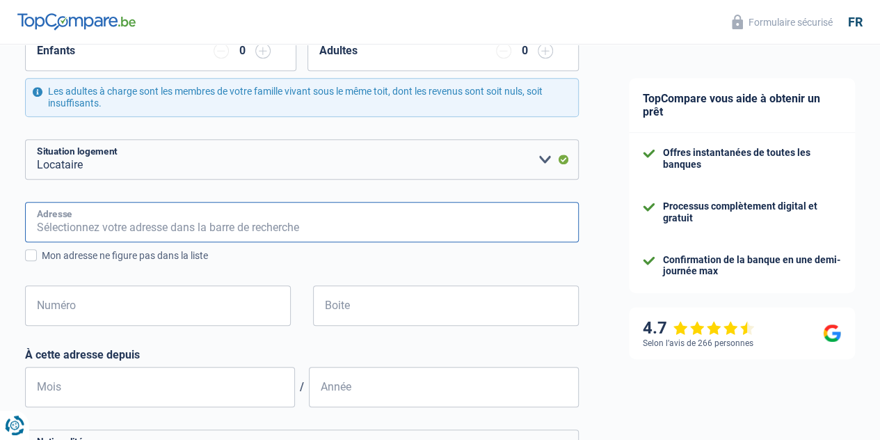
click at [402, 230] on input "Adresse" at bounding box center [302, 222] width 554 height 40
type input "[STREET_ADDRESS]"
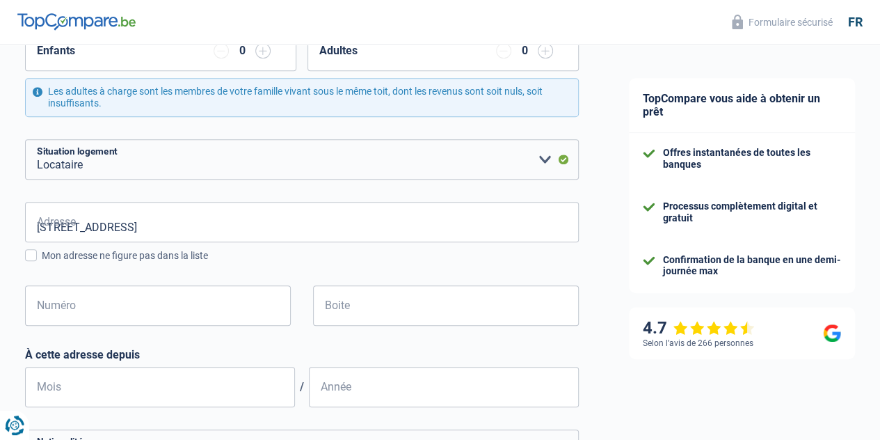
type input "[GEOGRAPHIC_DATA]"
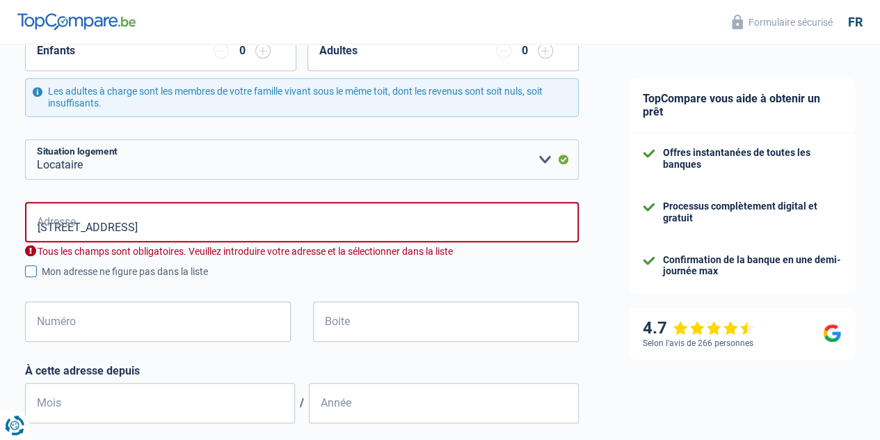
type input "[GEOGRAPHIC_DATA]"
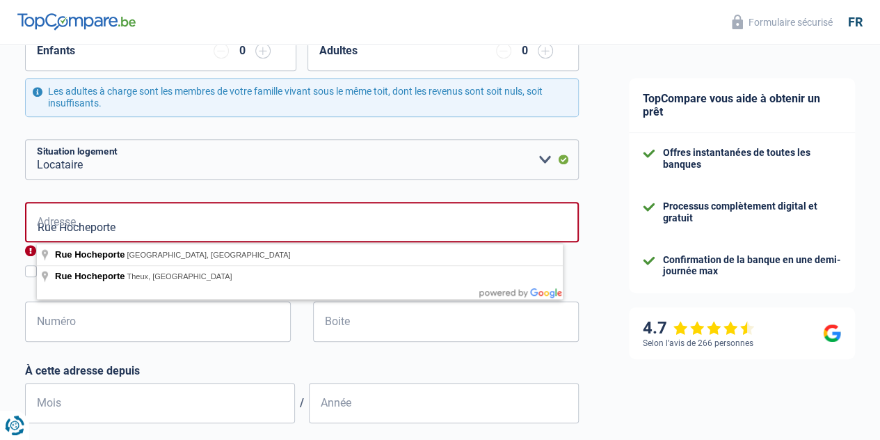
type input "Rue Hocheporte"
click at [70, 323] on input "Numéro" at bounding box center [158, 321] width 266 height 40
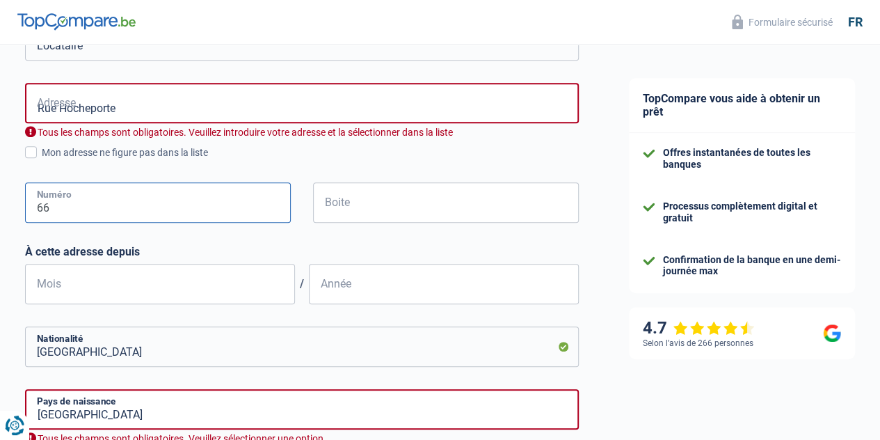
scroll to position [423, 0]
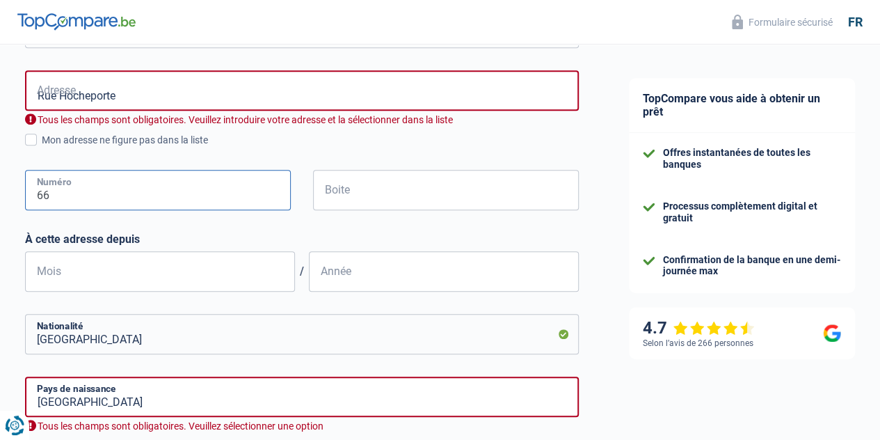
type input "66"
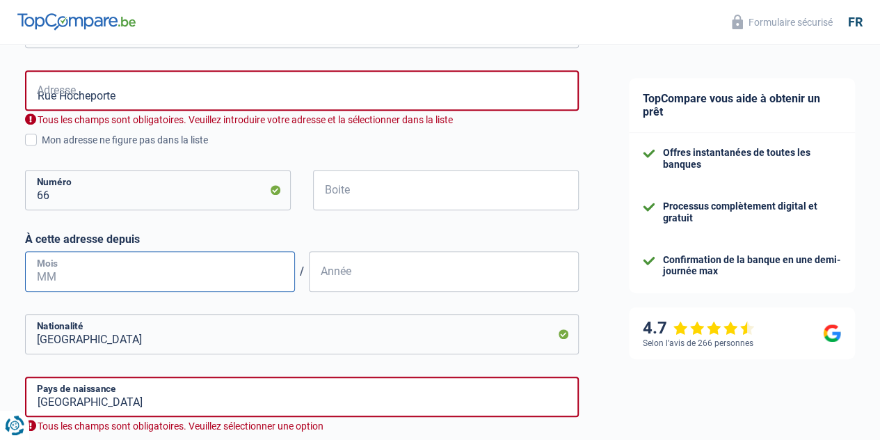
click at [97, 266] on input "Mois" at bounding box center [160, 271] width 270 height 40
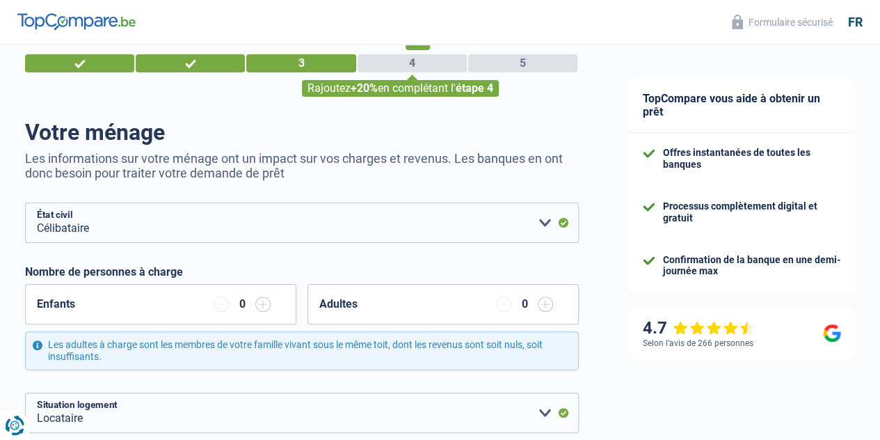
scroll to position [0, 0]
